Goal: Transaction & Acquisition: Purchase product/service

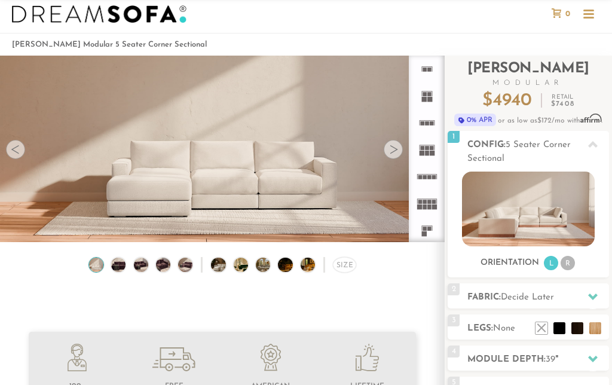
scroll to position [22, 0]
click at [115, 262] on img at bounding box center [118, 264] width 17 height 14
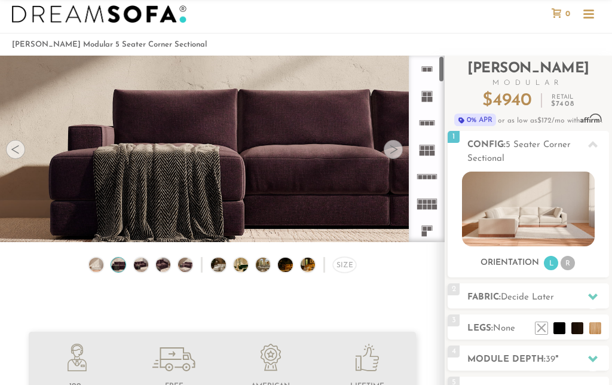
click at [422, 208] on icon at bounding box center [426, 203] width 27 height 27
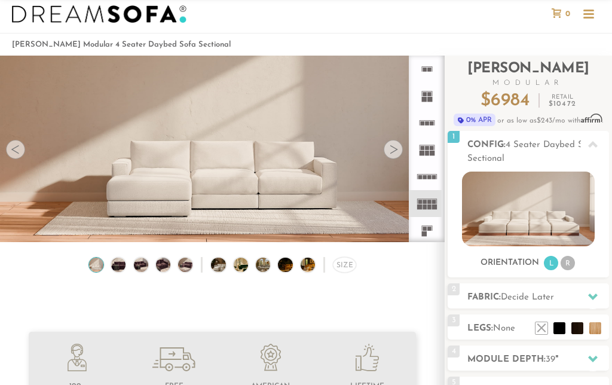
click at [541, 219] on img at bounding box center [528, 208] width 132 height 75
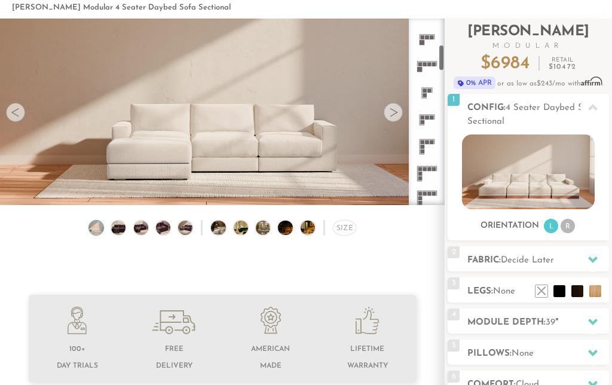
scroll to position [182, 0]
click at [426, 169] on rect at bounding box center [424, 169] width 4 height 4
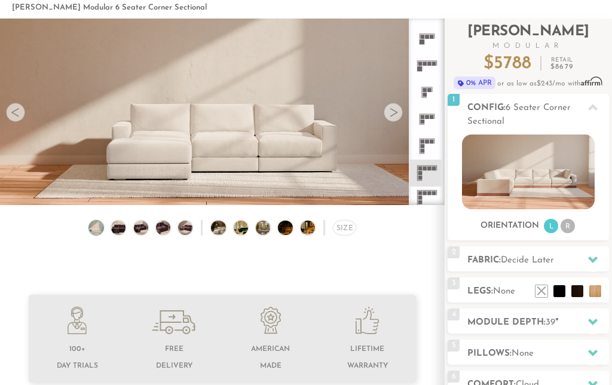
scroll to position [108, 0]
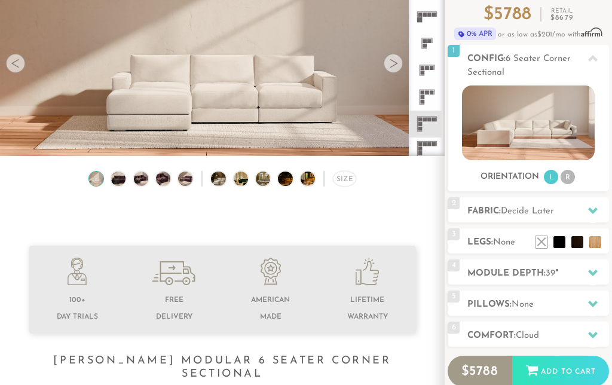
click at [572, 175] on li "R" at bounding box center [567, 177] width 14 height 14
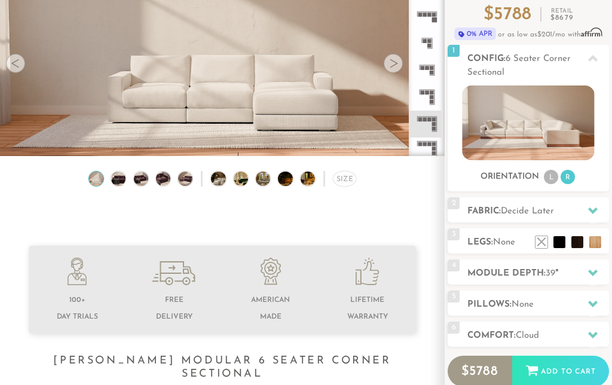
click at [548, 177] on li "L" at bounding box center [551, 177] width 14 height 14
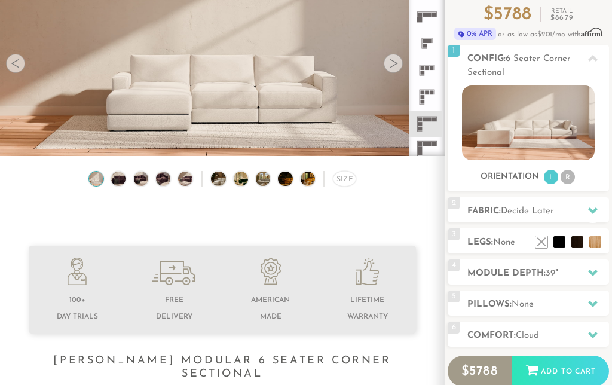
click at [595, 209] on icon at bounding box center [593, 210] width 10 height 7
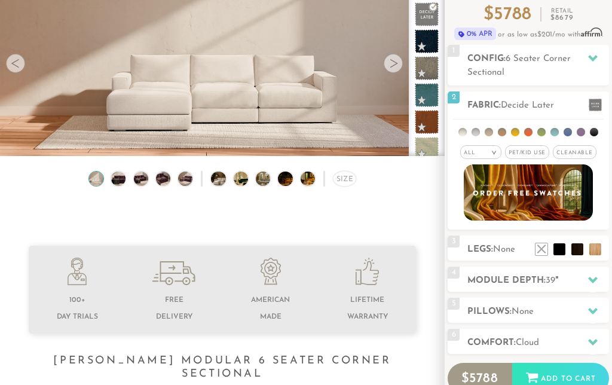
click at [530, 128] on li at bounding box center [528, 132] width 8 height 8
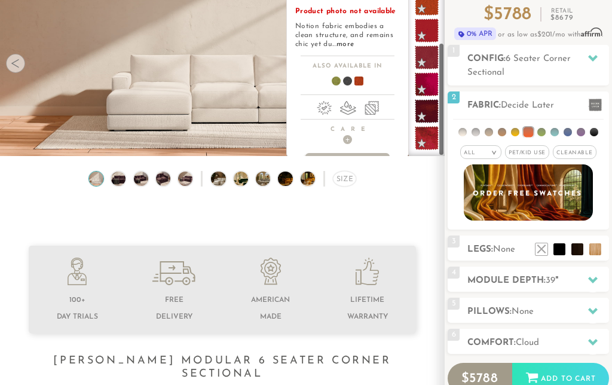
scroll to position [118, 0]
click at [555, 133] on li at bounding box center [554, 132] width 8 height 8
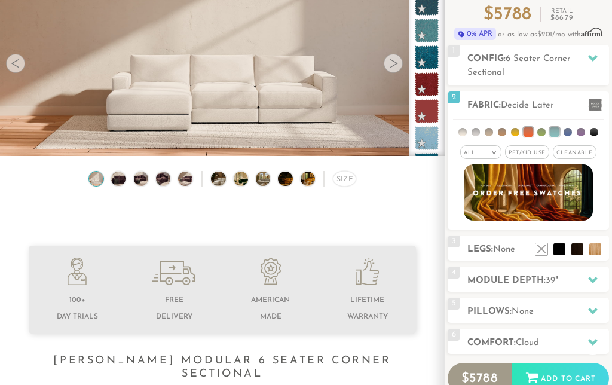
click at [541, 131] on li at bounding box center [541, 132] width 8 height 8
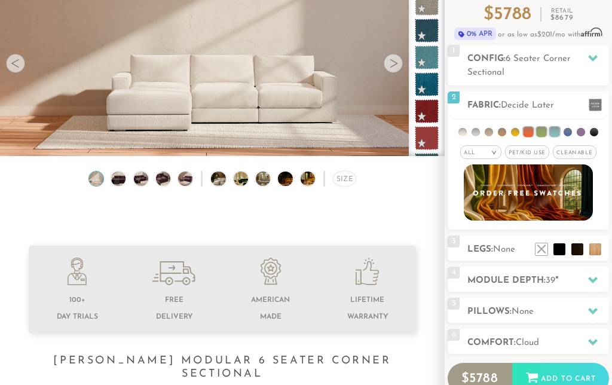
click at [542, 127] on li at bounding box center [541, 132] width 10 height 10
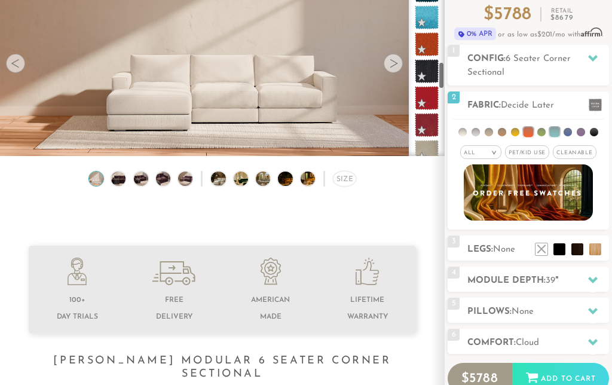
scroll to position [616, 0]
click at [489, 155] on div "All >" at bounding box center [480, 152] width 41 height 14
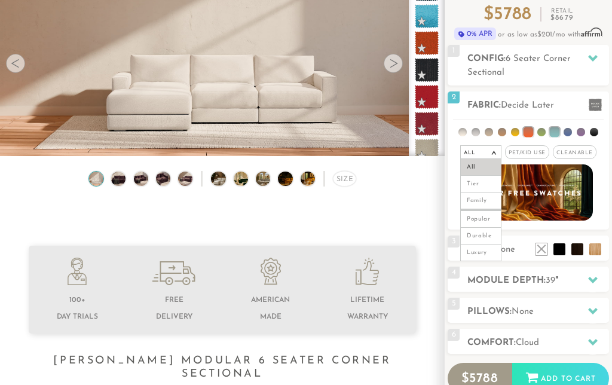
click at [527, 151] on span "Pet/Kid Use x" at bounding box center [527, 152] width 44 height 14
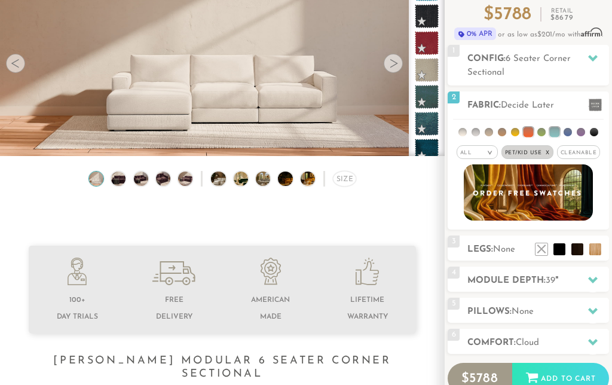
click at [578, 151] on span "Cleanable x" at bounding box center [579, 152] width 44 height 14
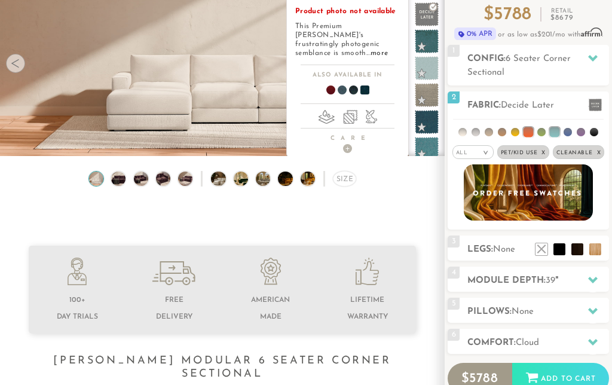
scroll to position [0, 0]
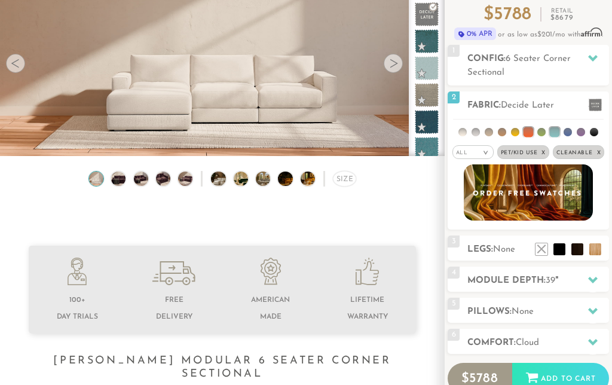
click at [593, 134] on li at bounding box center [594, 132] width 8 height 8
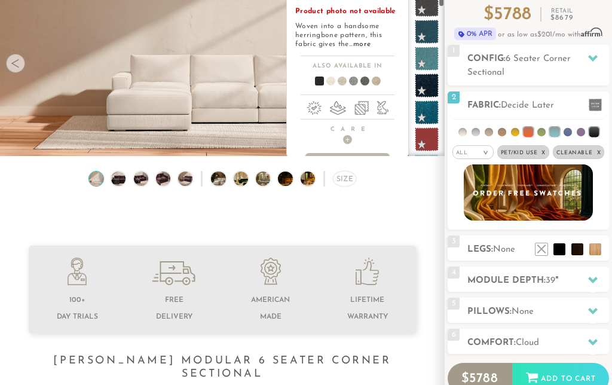
scroll to position [172, 0]
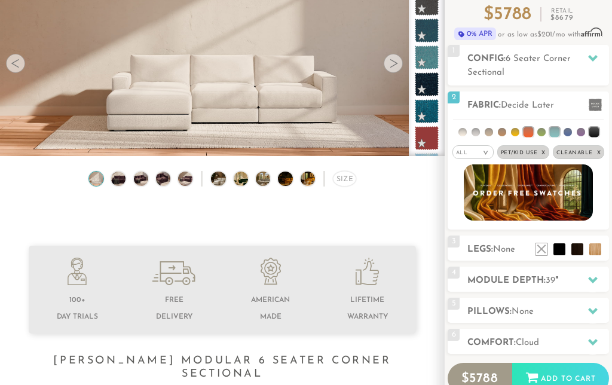
click at [555, 252] on li at bounding box center [559, 249] width 12 height 12
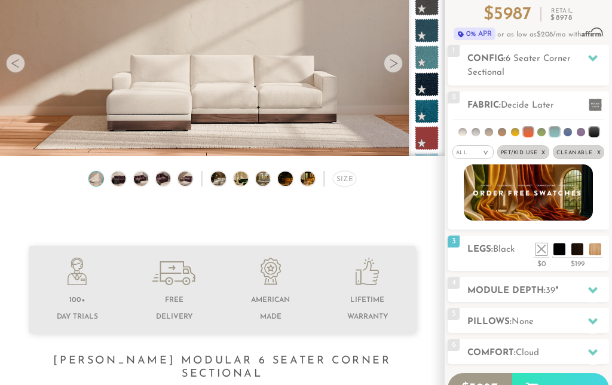
click at [553, 243] on li at bounding box center [559, 249] width 12 height 12
click at [493, 264] on div "3 Legs: Black $0 $199 Nailheads:" at bounding box center [527, 252] width 161 height 35
click at [544, 250] on li at bounding box center [541, 249] width 12 height 12
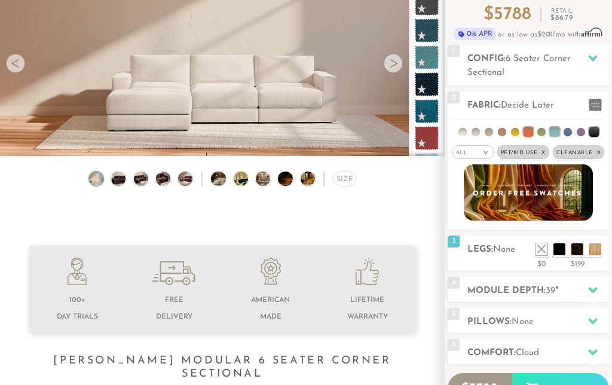
click at [563, 253] on li at bounding box center [559, 249] width 12 height 12
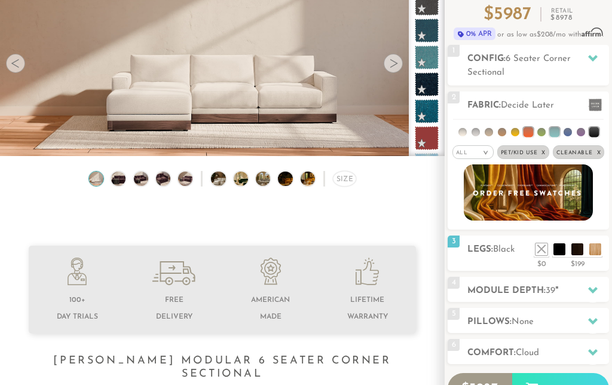
click at [582, 254] on li at bounding box center [577, 249] width 12 height 12
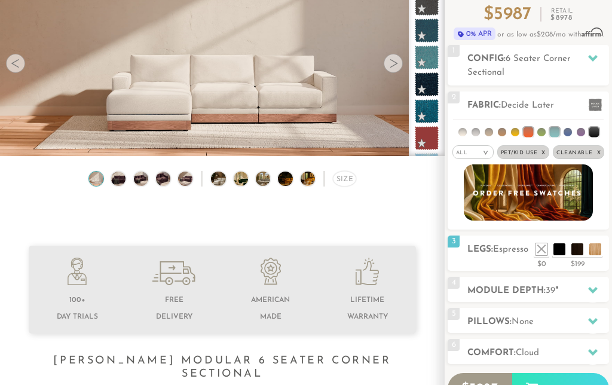
click at [597, 248] on li at bounding box center [595, 249] width 12 height 12
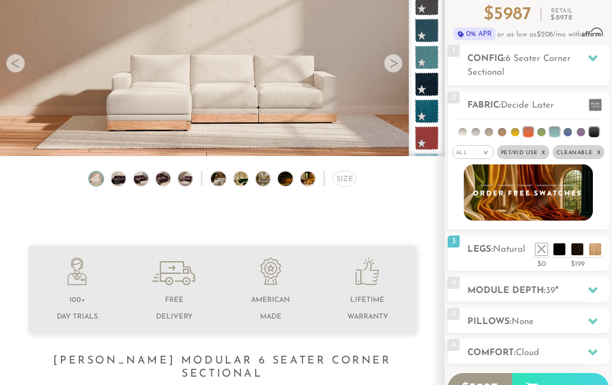
click at [541, 254] on li at bounding box center [541, 249] width 12 height 12
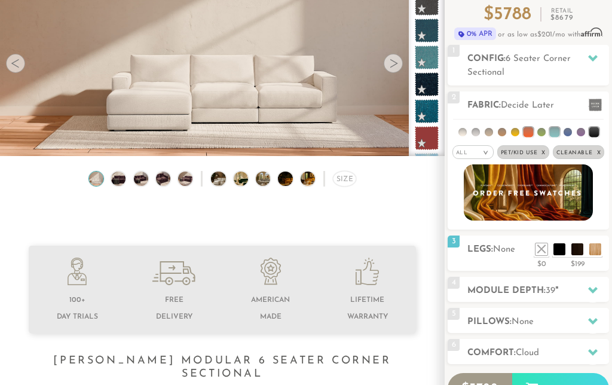
click at [590, 294] on icon at bounding box center [593, 290] width 10 height 10
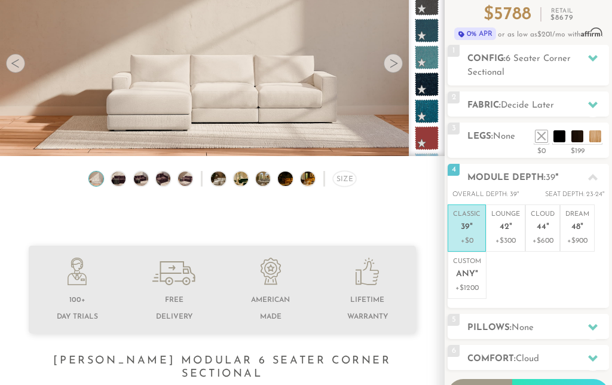
click at [594, 176] on icon at bounding box center [593, 178] width 10 height 10
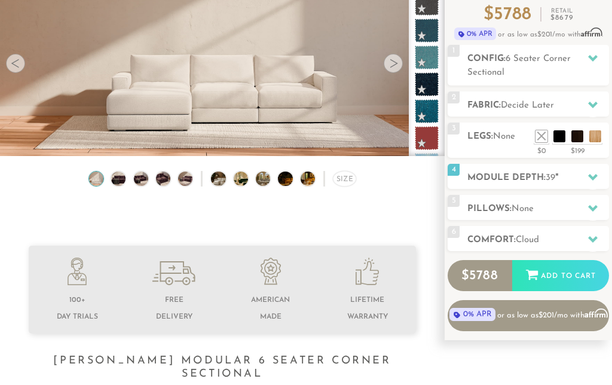
click at [595, 214] on div at bounding box center [592, 208] width 25 height 24
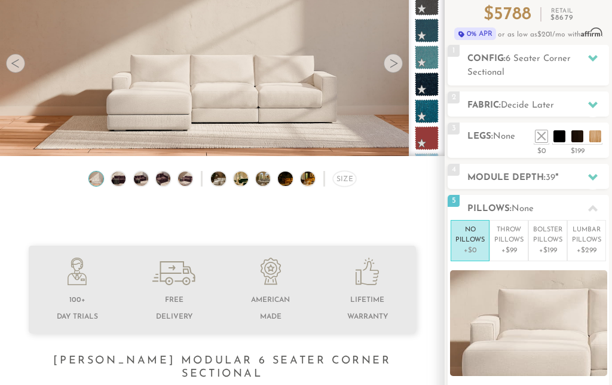
click at [594, 211] on icon at bounding box center [593, 209] width 10 height 10
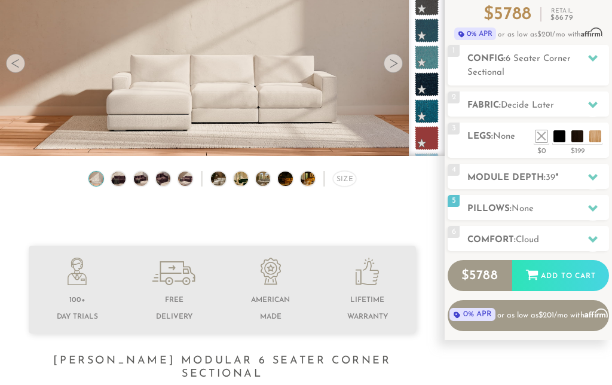
click at [594, 240] on icon at bounding box center [593, 239] width 10 height 7
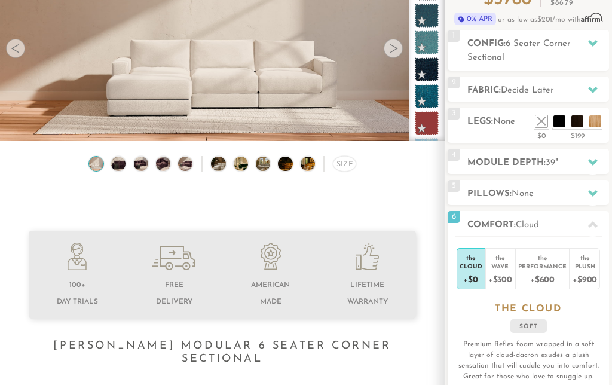
scroll to position [160, 0]
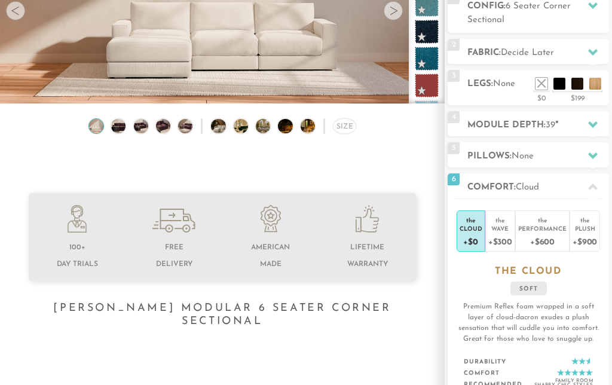
click at [503, 223] on div "the" at bounding box center [500, 218] width 24 height 12
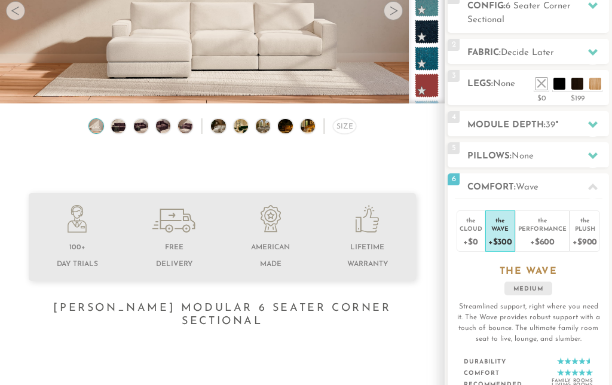
click at [548, 223] on div "the" at bounding box center [542, 218] width 48 height 12
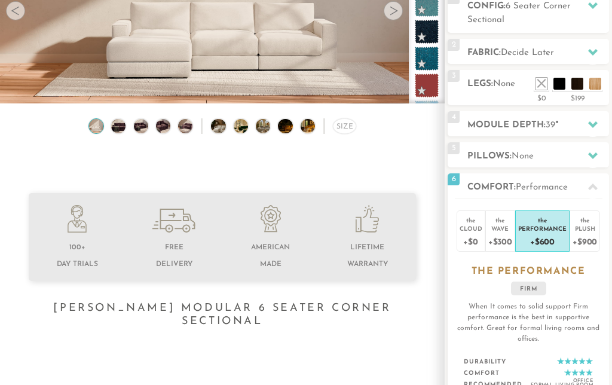
click at [499, 237] on div "+$300" at bounding box center [500, 240] width 24 height 17
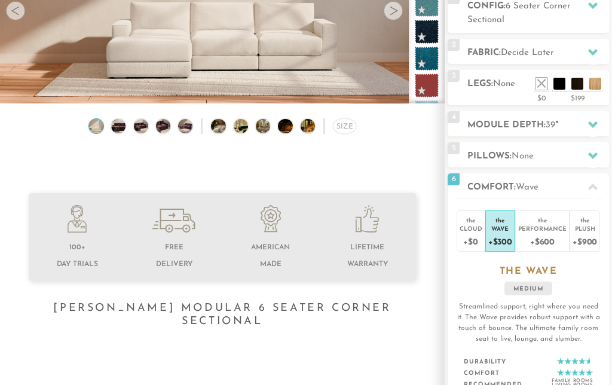
click at [585, 237] on div "+$900" at bounding box center [584, 240] width 24 height 17
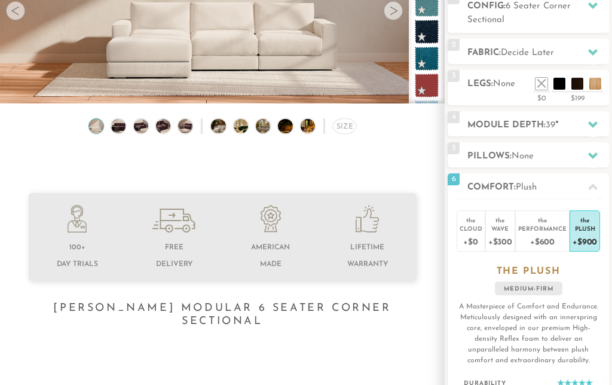
click at [499, 239] on div "+$300" at bounding box center [500, 240] width 24 height 17
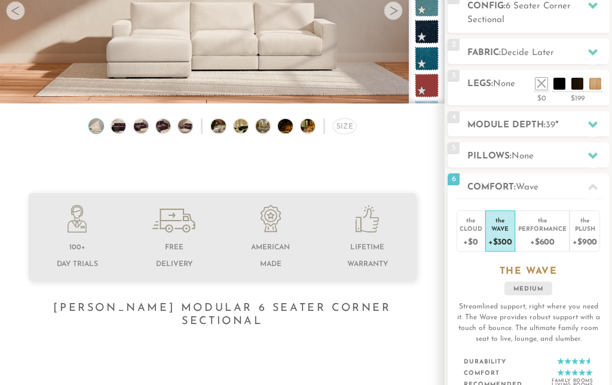
click at [472, 235] on div "+$0" at bounding box center [470, 240] width 23 height 17
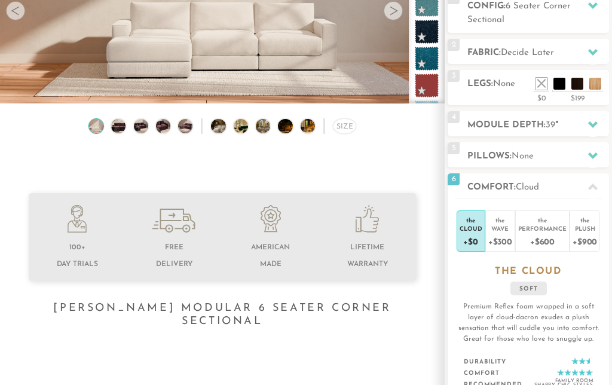
click at [502, 237] on div "+$300" at bounding box center [500, 240] width 24 height 17
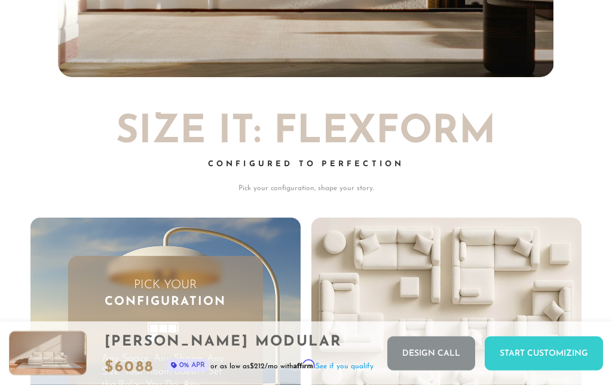
scroll to position [2077, 0]
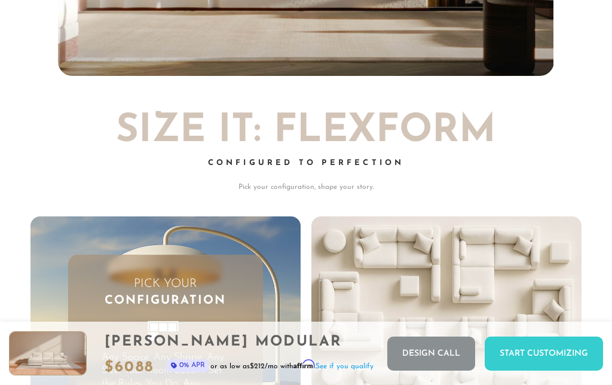
click at [148, 322] on rect at bounding box center [148, 326] width 1 height 9
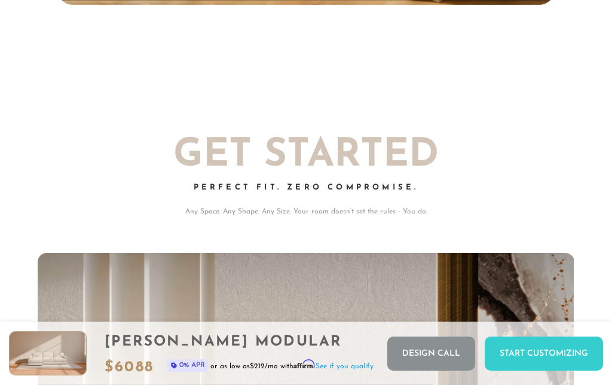
scroll to position [11533, 612]
